Goal: Book appointment/travel/reservation

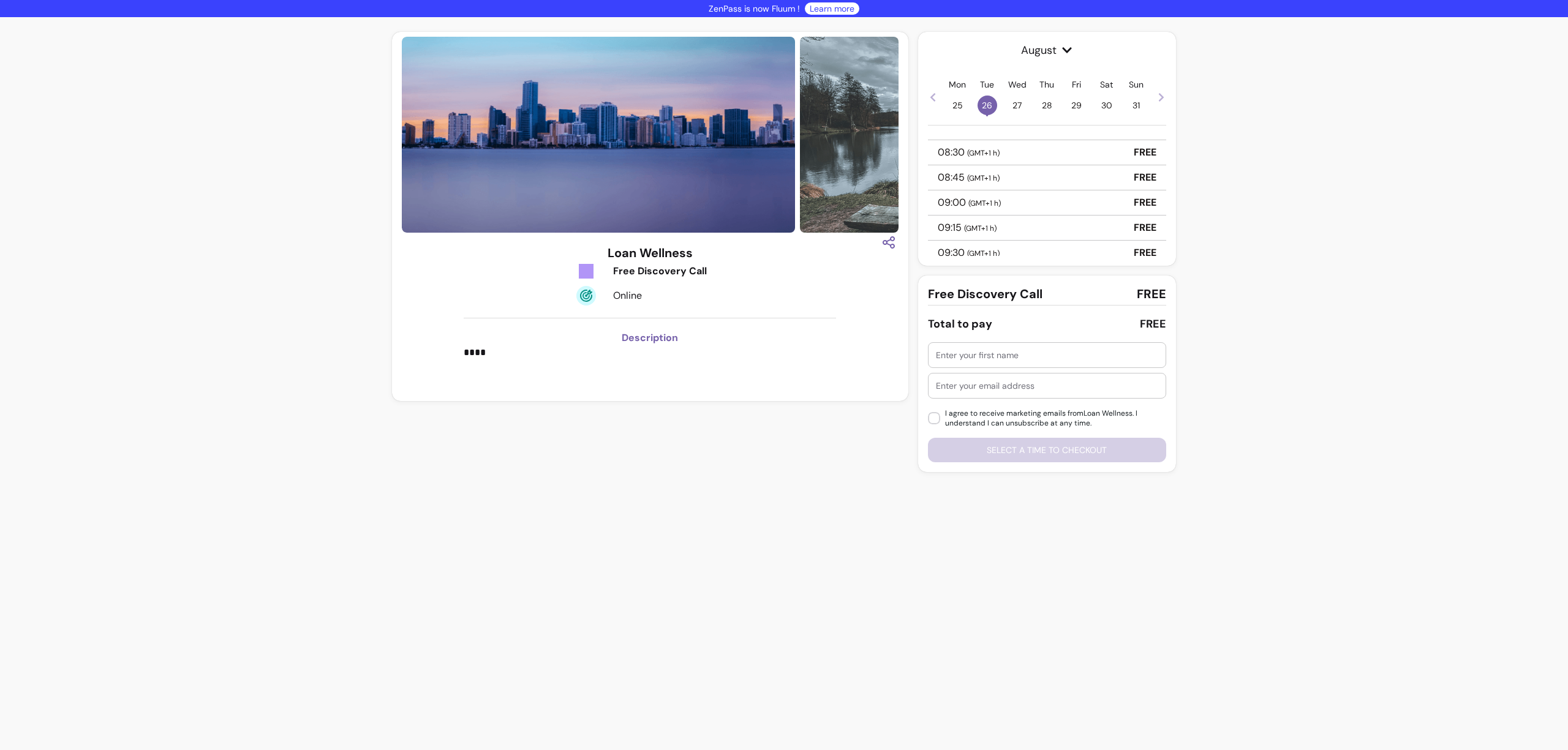
scroll to position [68, 0]
click at [1027, 203] on div "09:15 ( GMT+1 h ) FREE" at bounding box center [1047, 205] width 238 height 25
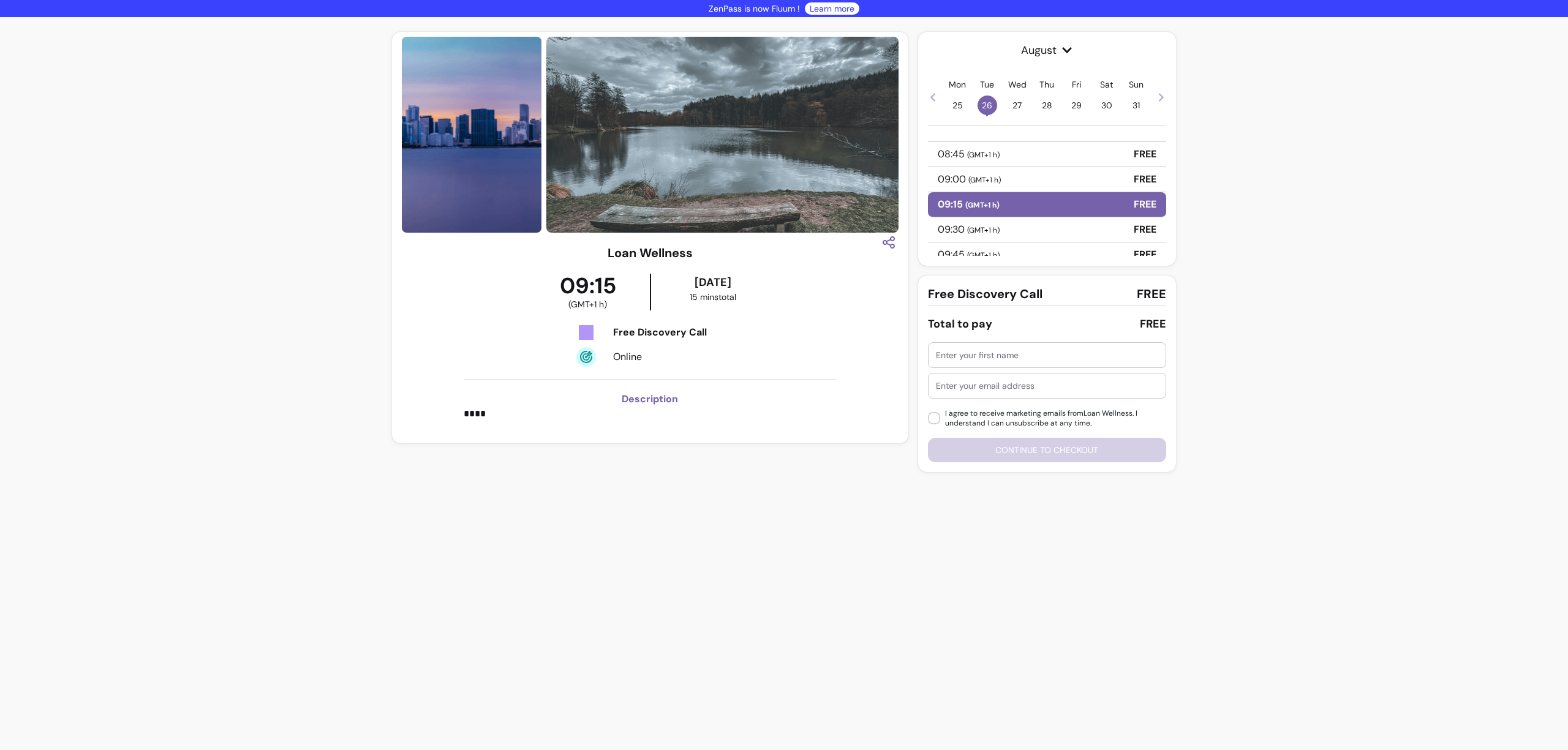
click at [1001, 363] on div at bounding box center [1047, 355] width 222 height 24
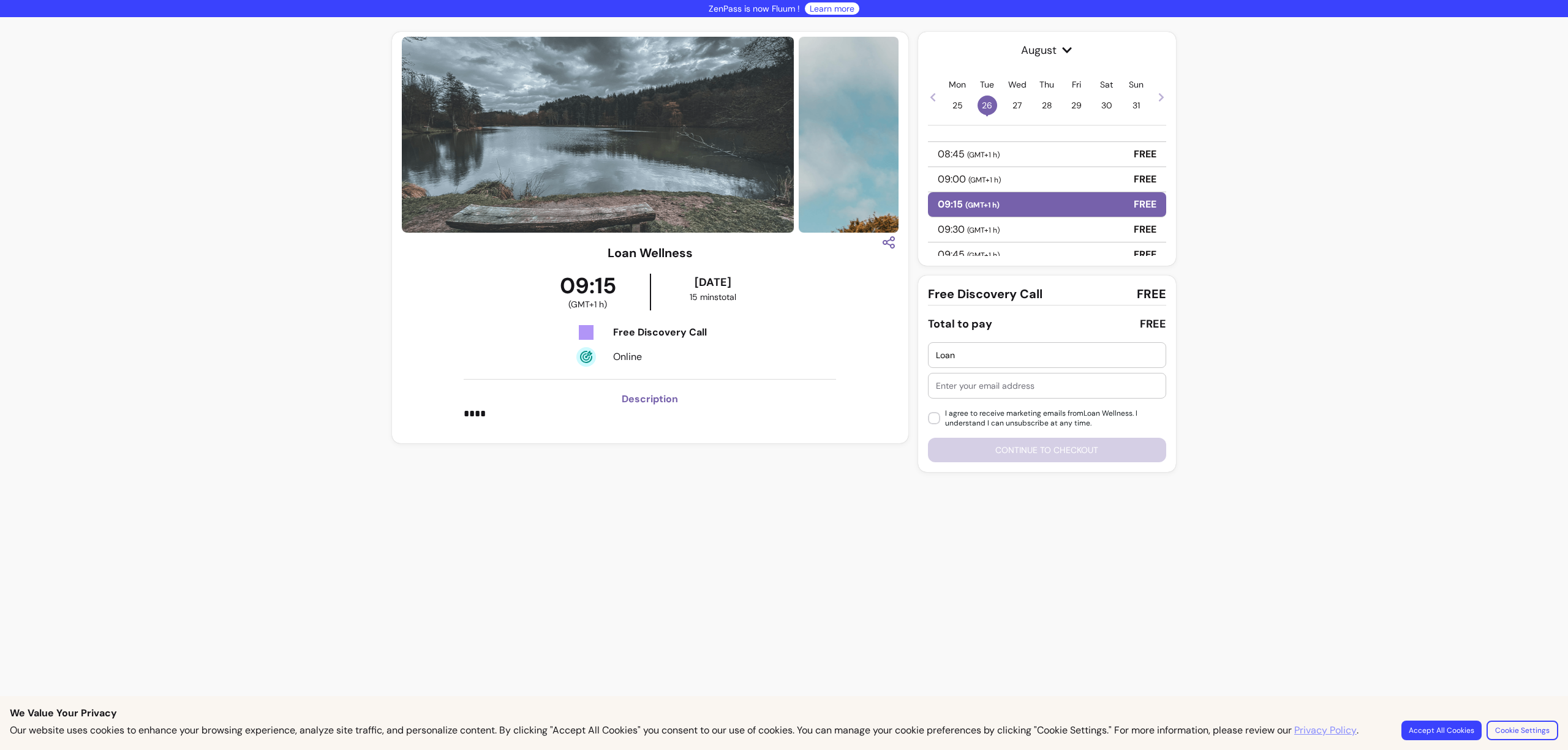
type input "Loan"
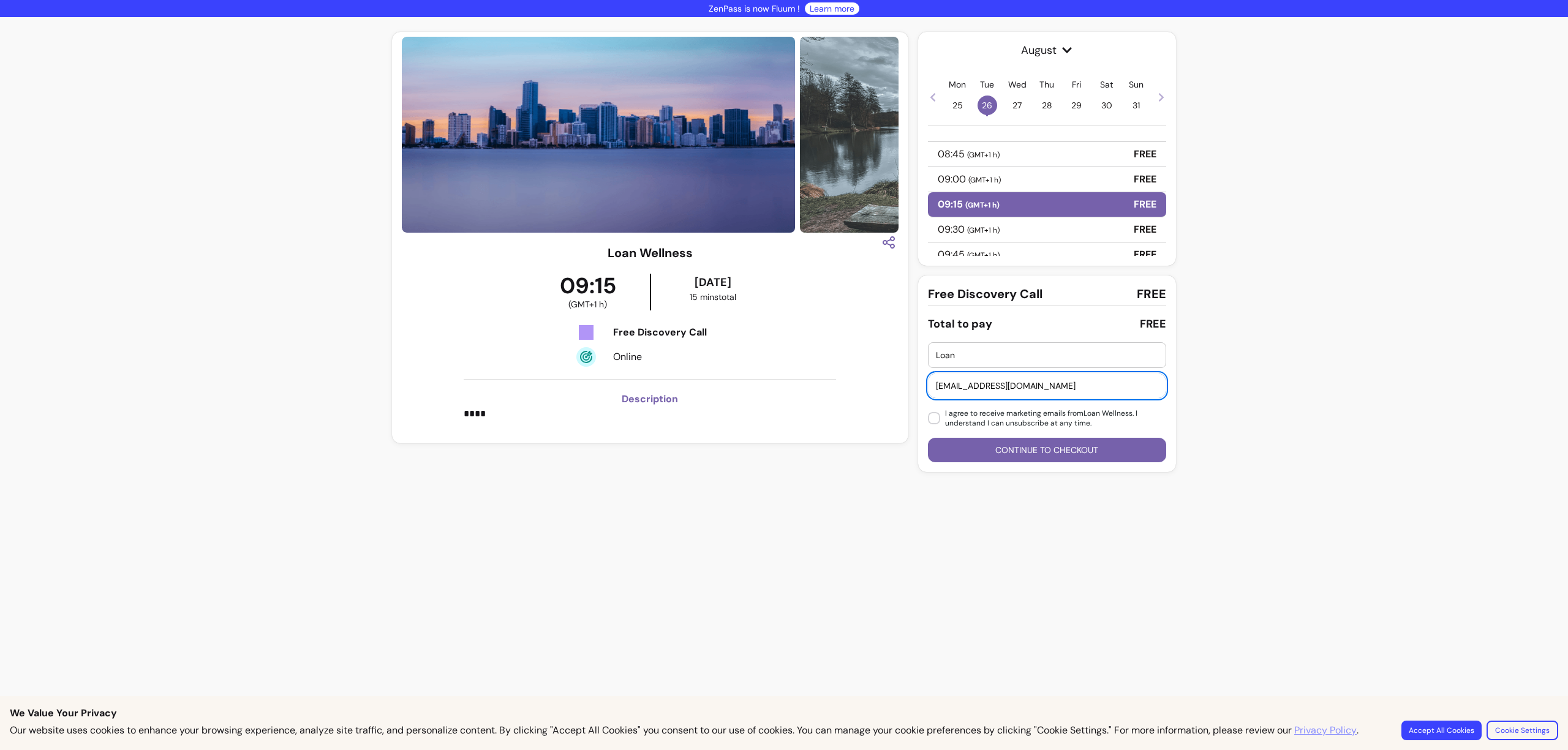
type input "[EMAIL_ADDRESS][DOMAIN_NAME]"
click at [1046, 455] on button "Continue to checkout" at bounding box center [1047, 450] width 238 height 24
